Goal: Task Accomplishment & Management: Use online tool/utility

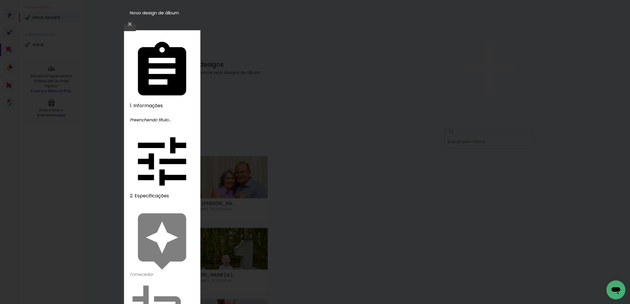
click at [133, 21] on iron-icon at bounding box center [129, 24] width 7 height 6
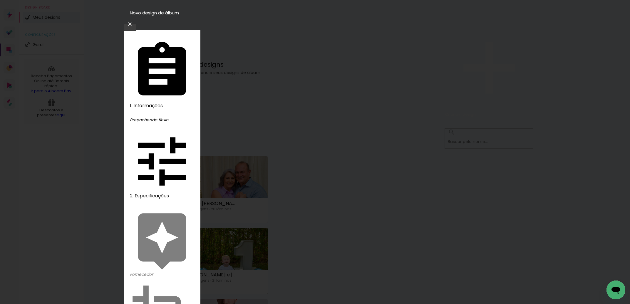
click at [133, 21] on iron-icon at bounding box center [129, 24] width 7 height 6
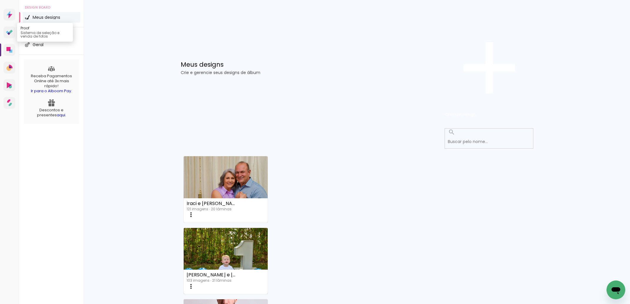
click at [11, 35] on icon at bounding box center [9, 33] width 7 height 6
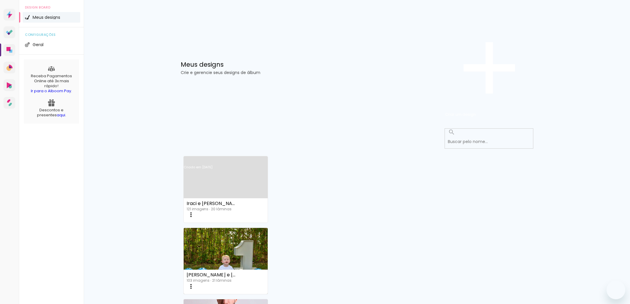
click at [234, 158] on link "Criado em [DATE]" at bounding box center [226, 174] width 84 height 33
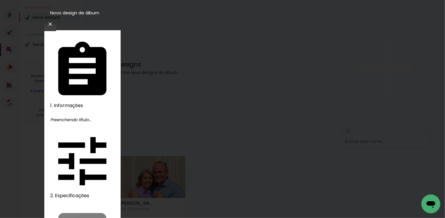
click at [56, 19] on paper-icon-button at bounding box center [50, 24] width 12 height 11
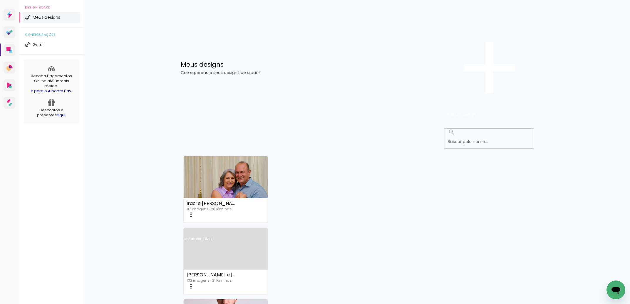
click at [197, 281] on paper-icon-button at bounding box center [191, 287] width 12 height 12
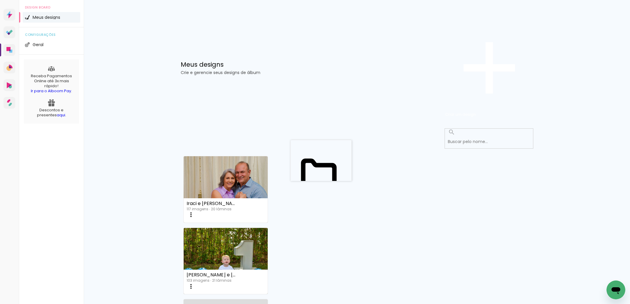
drag, startPoint x: 340, startPoint y: 132, endPoint x: 388, endPoint y: 123, distance: 48.8
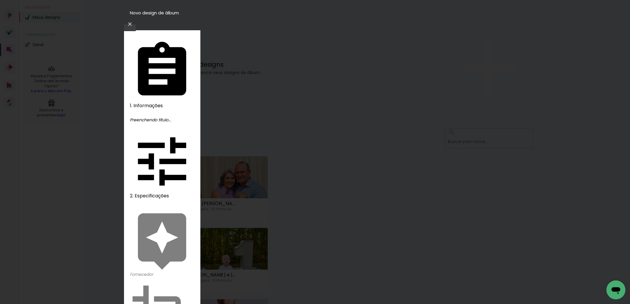
click at [133, 21] on iron-icon at bounding box center [129, 24] width 7 height 6
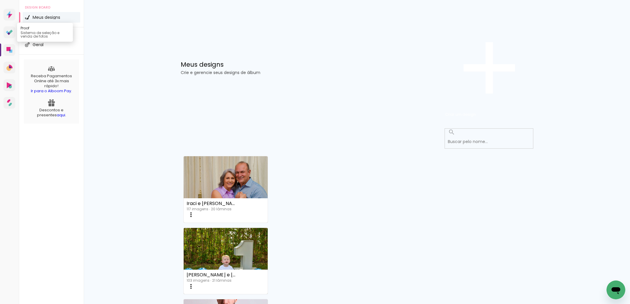
click at [11, 35] on icon at bounding box center [9, 33] width 7 height 6
